Goal: Transaction & Acquisition: Purchase product/service

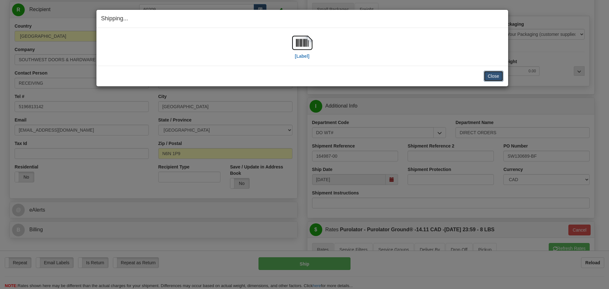
click at [500, 76] on button "Close" at bounding box center [494, 76] width 20 height 11
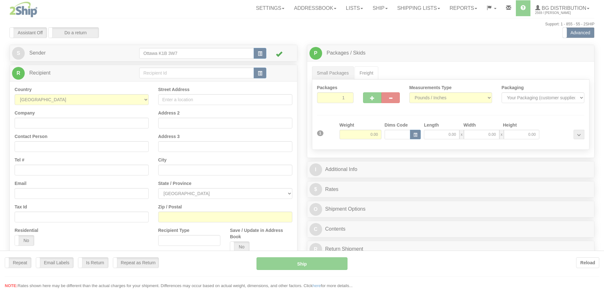
click at [193, 72] on div at bounding box center [302, 144] width 604 height 289
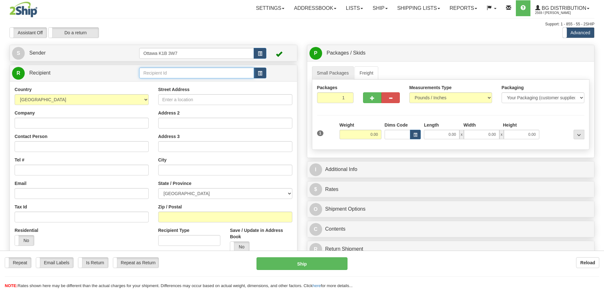
click at [193, 72] on input "text" at bounding box center [196, 73] width 115 height 11
type input "60117"
click at [441, 24] on div "Support: 1 - 855 - 55 - 2SHIP" at bounding box center [302, 24] width 585 height 5
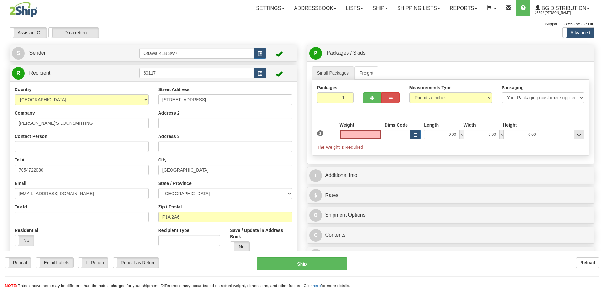
type input "0.00"
click at [360, 102] on div at bounding box center [381, 96] width 46 height 24
click at [363, 101] on div at bounding box center [381, 96] width 46 height 24
click at [369, 101] on button "button" at bounding box center [372, 97] width 18 height 11
type input "2"
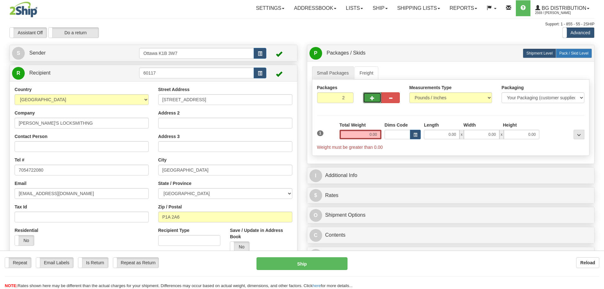
click at [567, 50] on label "Pack / Skid Level Pack.." at bounding box center [574, 54] width 36 height 10
radio input "true"
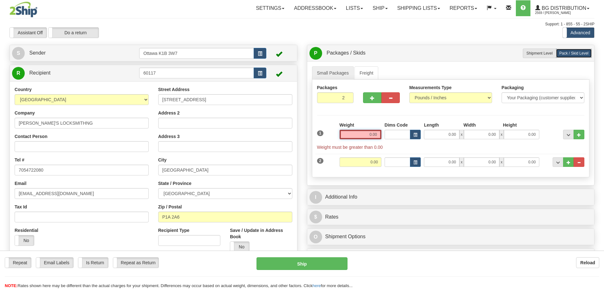
click at [368, 134] on input "0.00" at bounding box center [361, 135] width 42 height 10
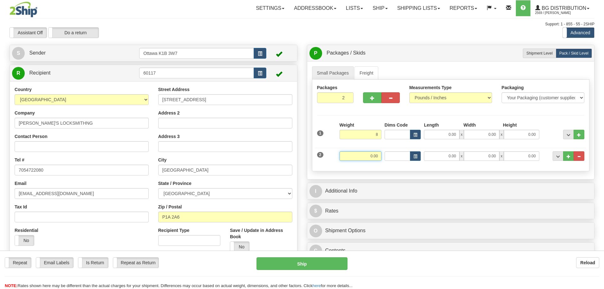
type input "8.00"
click at [373, 158] on input "0.00" at bounding box center [361, 156] width 42 height 10
type input "8.00"
click at [408, 183] on div "I Additional Info" at bounding box center [450, 191] width 287 height 16
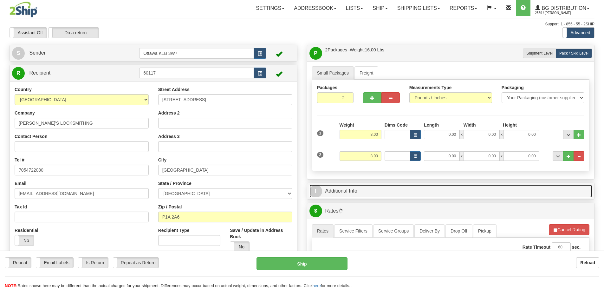
click at [407, 188] on link "I Additional Info" at bounding box center [451, 191] width 283 height 13
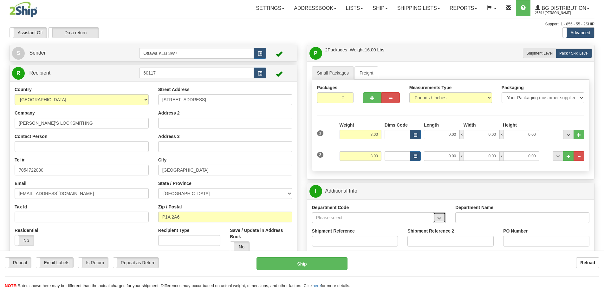
click at [437, 219] on button "button" at bounding box center [439, 217] width 13 height 11
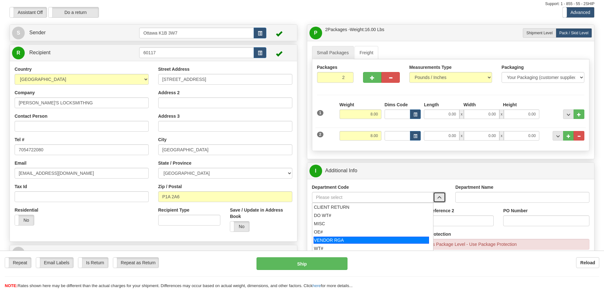
scroll to position [32, 0]
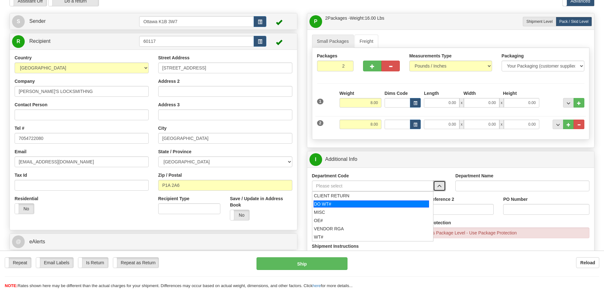
click at [366, 202] on div "DO WT#" at bounding box center [371, 203] width 115 height 7
type input "DO WT#"
type input "DIRECT ORDERS"
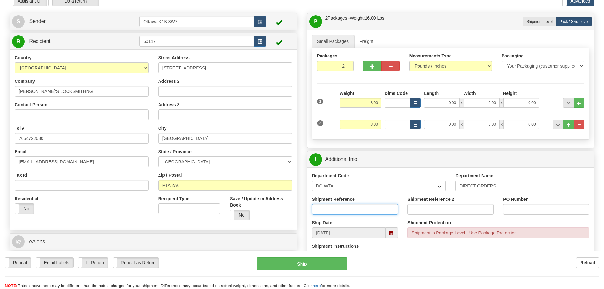
click at [362, 204] on input "Shipment Reference" at bounding box center [355, 209] width 86 height 11
type input "165079-00"
click at [538, 211] on input "PO Number" at bounding box center [546, 209] width 86 height 11
type input "PO002312"
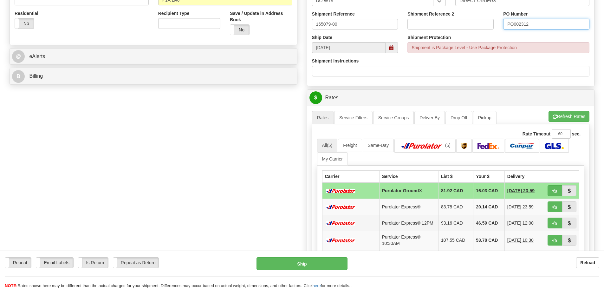
scroll to position [222, 0]
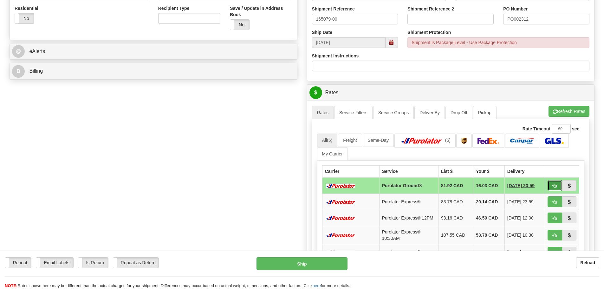
click at [553, 185] on span "button" at bounding box center [555, 186] width 4 height 4
type input "260"
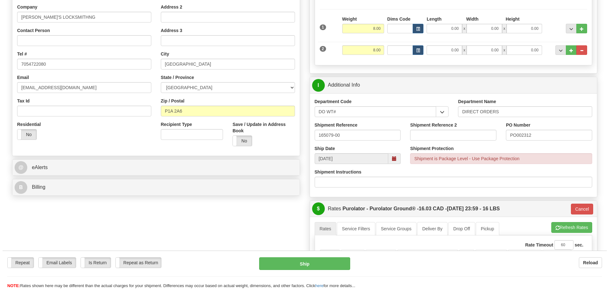
scroll to position [95, 0]
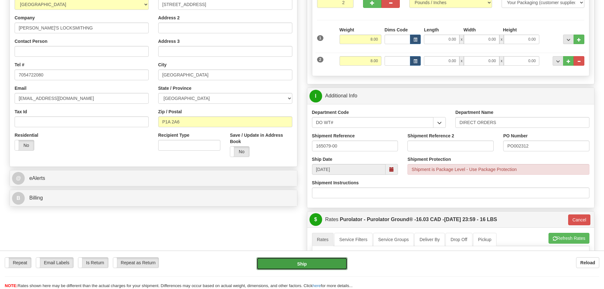
click at [338, 259] on button "Ship" at bounding box center [302, 263] width 91 height 13
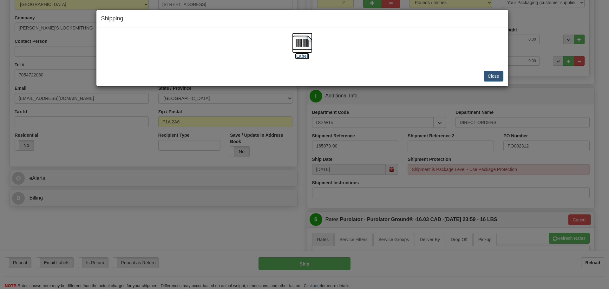
click at [299, 57] on label "[Label]" at bounding box center [302, 56] width 15 height 6
click at [502, 77] on button "Close" at bounding box center [494, 76] width 20 height 11
